Goal: Ask a question

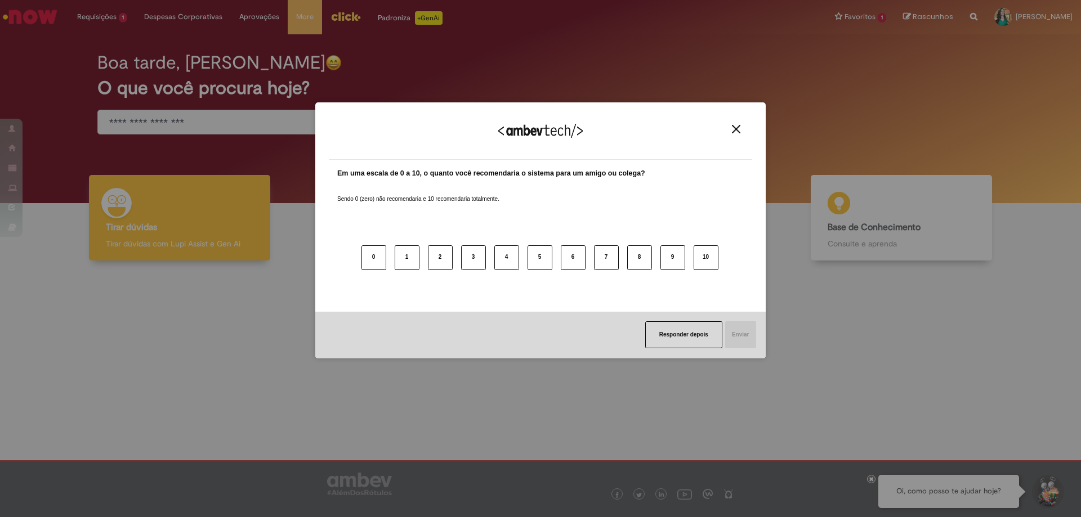
click at [736, 131] on img "Close" at bounding box center [736, 129] width 8 height 8
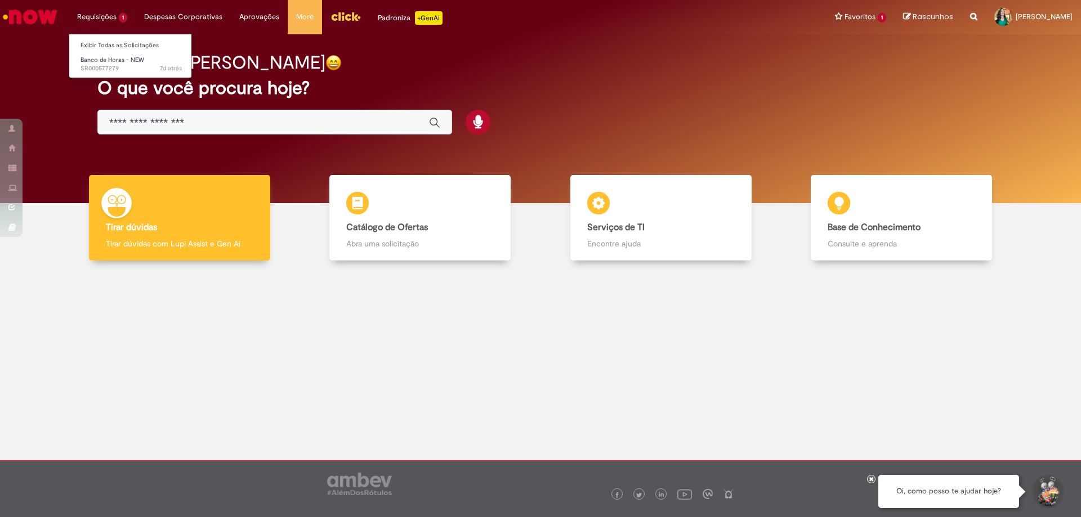
click at [101, 19] on li "Requisições 1 Exibir Todas as Solicitações Banco de Horas - NEW 7d atrás 7 dias…" at bounding box center [102, 17] width 67 height 34
click at [104, 56] on span "Banco de Horas - NEW" at bounding box center [112, 60] width 64 height 8
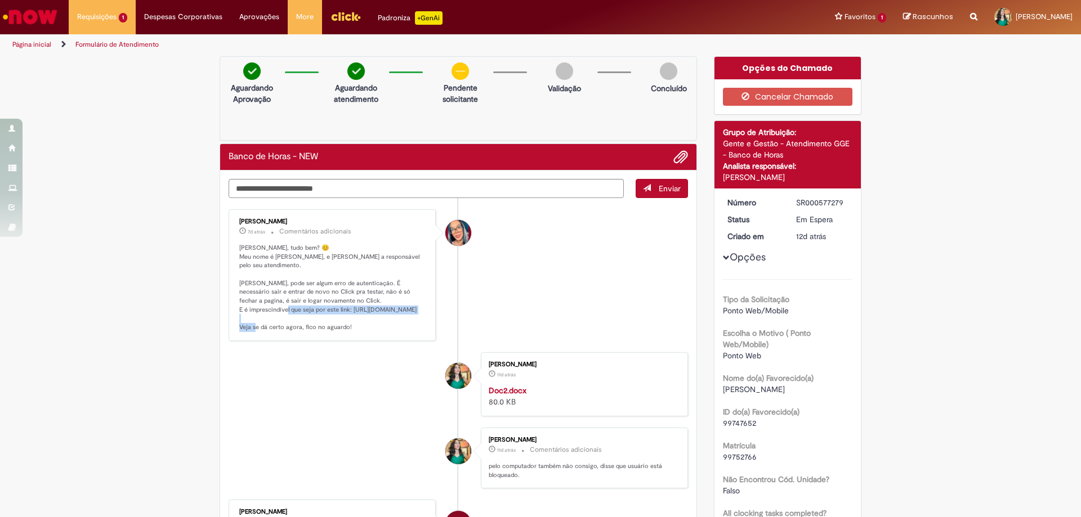
drag, startPoint x: 397, startPoint y: 312, endPoint x: 235, endPoint y: 309, distance: 161.6
click at [239, 309] on p "[PERSON_NAME], tudo bem? 😊 Meu nome é [PERSON_NAME], e [PERSON_NAME] a responsá…" at bounding box center [332, 288] width 187 height 88
copy p "ttps://[DOMAIN_NAME][URL]"
click at [322, 193] on textarea "Digite sua mensagem aqui..." at bounding box center [426, 188] width 395 height 19
type textarea "**********"
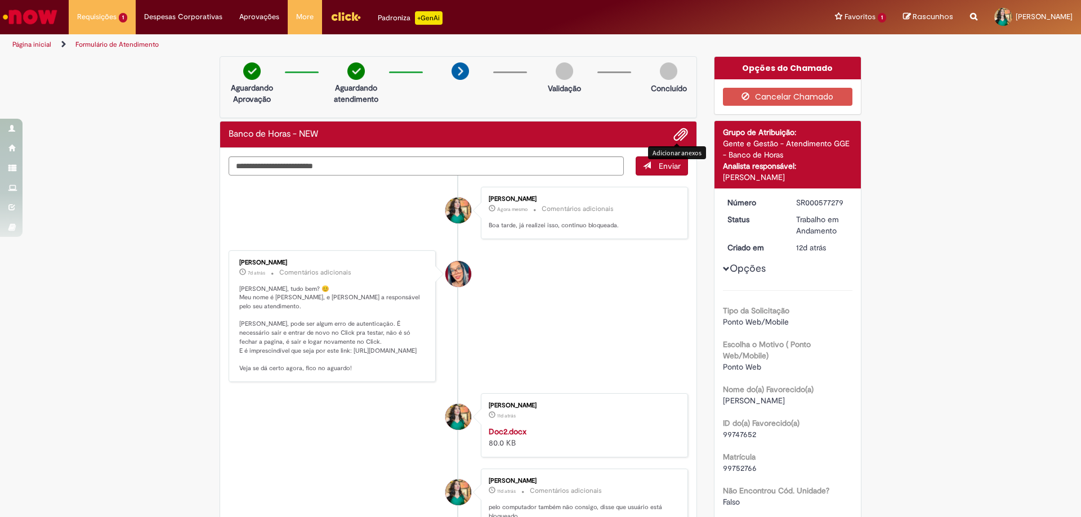
click at [674, 136] on span "Adicionar anexos" at bounding box center [681, 135] width 14 height 14
